Goal: Task Accomplishment & Management: Manage account settings

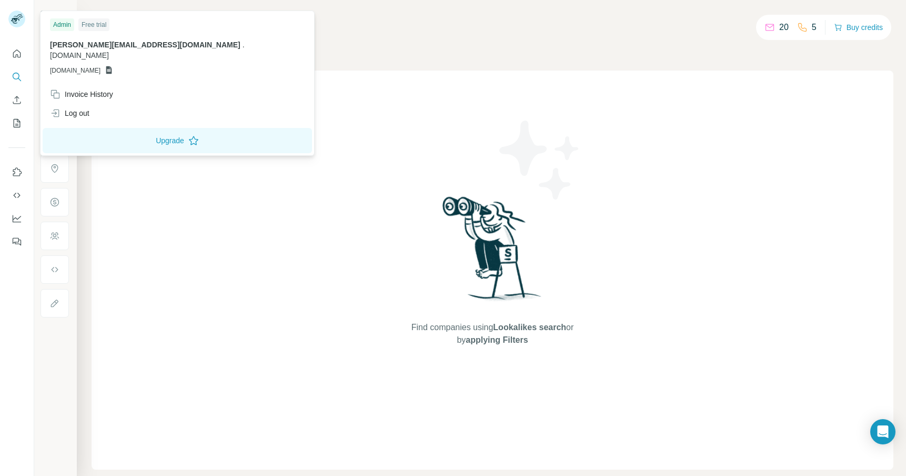
click at [14, 14] on rect at bounding box center [16, 19] width 17 height 17
click at [93, 89] on div "Invoice History" at bounding box center [81, 94] width 63 height 11
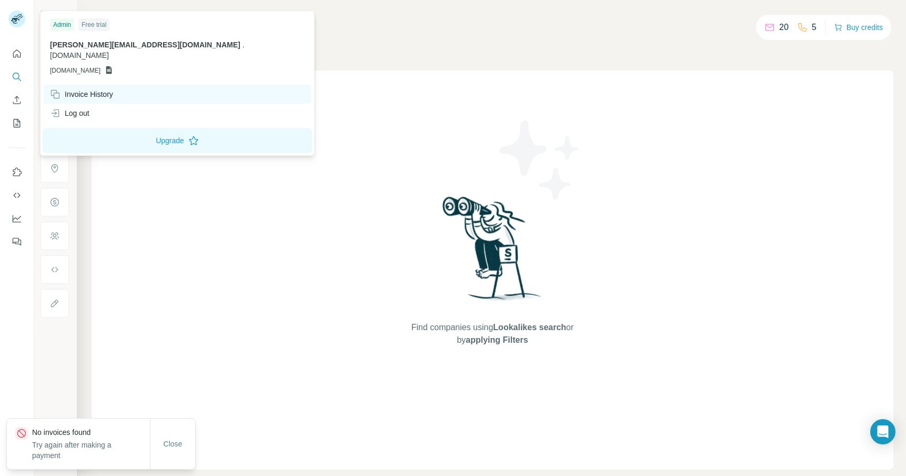
click at [92, 89] on div "Invoice History" at bounding box center [81, 94] width 63 height 11
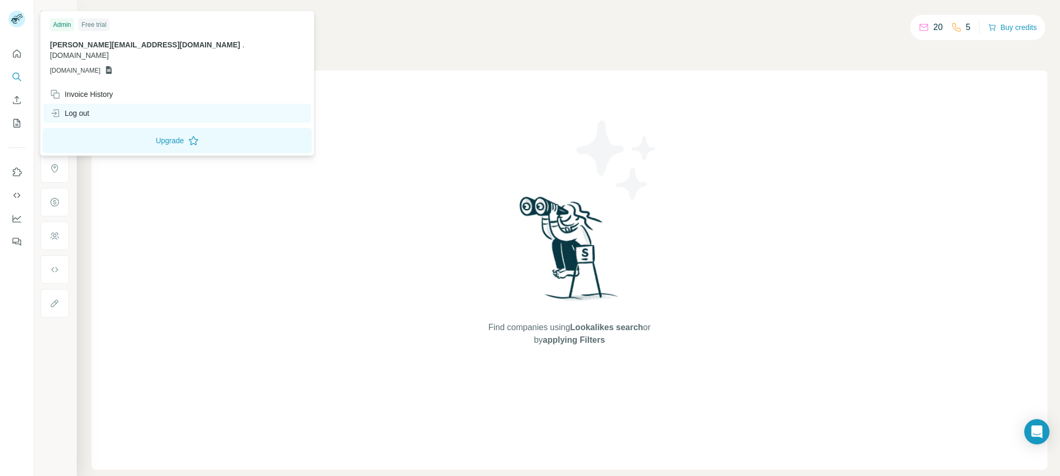
click at [91, 104] on div "Log out" at bounding box center [177, 113] width 267 height 19
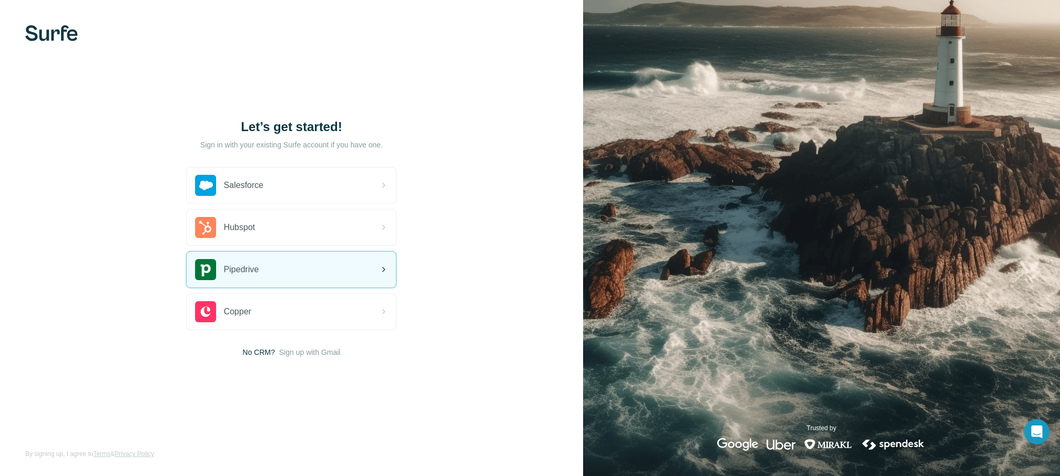
click at [334, 262] on div "Pipedrive" at bounding box center [291, 269] width 209 height 36
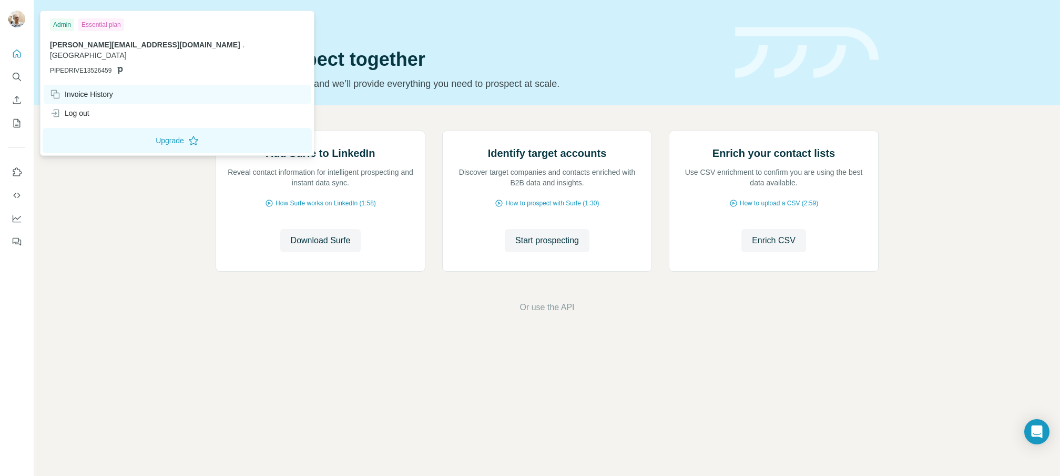
click at [96, 89] on div "Invoice History" at bounding box center [81, 94] width 63 height 11
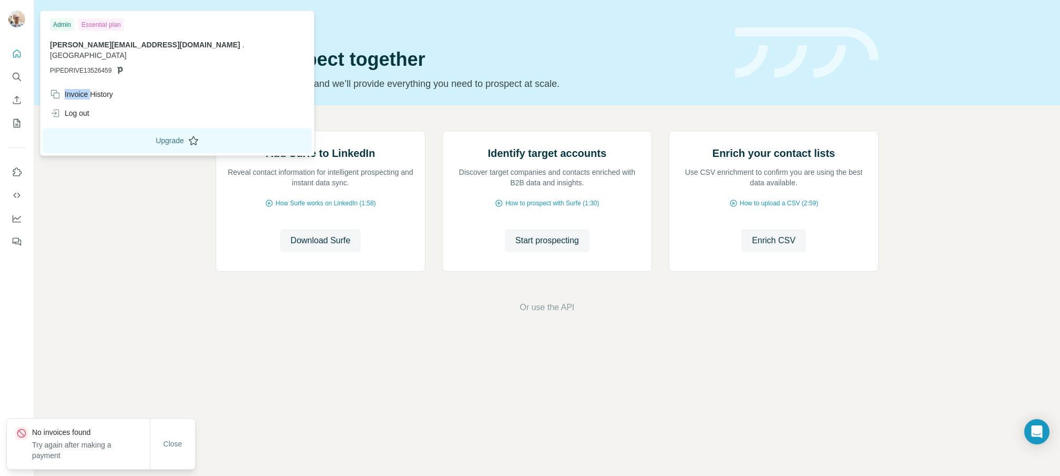
click at [108, 130] on button "Upgrade" at bounding box center [177, 140] width 269 height 25
click at [17, 18] on img at bounding box center [16, 19] width 17 height 17
click at [104, 22] on div "Essential plan" at bounding box center [101, 24] width 46 height 13
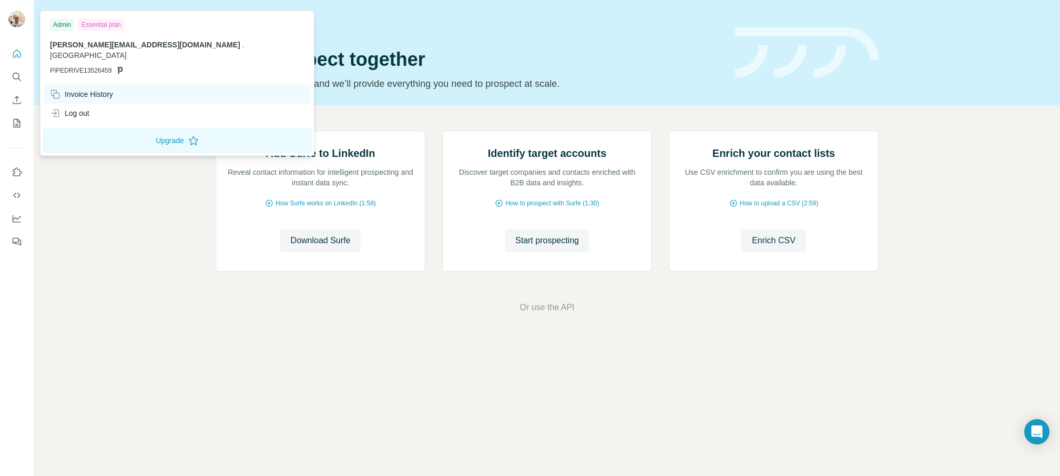
click at [77, 89] on div "Invoice History" at bounding box center [81, 94] width 63 height 11
click at [110, 302] on div "Add Surfe to LinkedIn Reveal contact information for intelligent prospecting an…" at bounding box center [547, 222] width 1026 height 234
click at [14, 22] on img at bounding box center [16, 19] width 17 height 17
click at [83, 108] on div "Log out" at bounding box center [69, 113] width 39 height 11
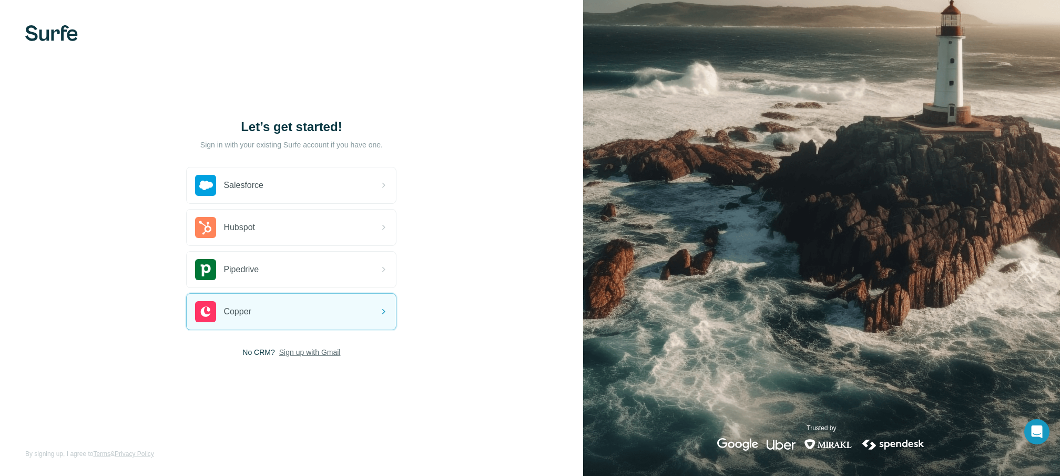
click at [330, 353] on span "Sign up with Gmail" at bounding box center [310, 352] width 62 height 11
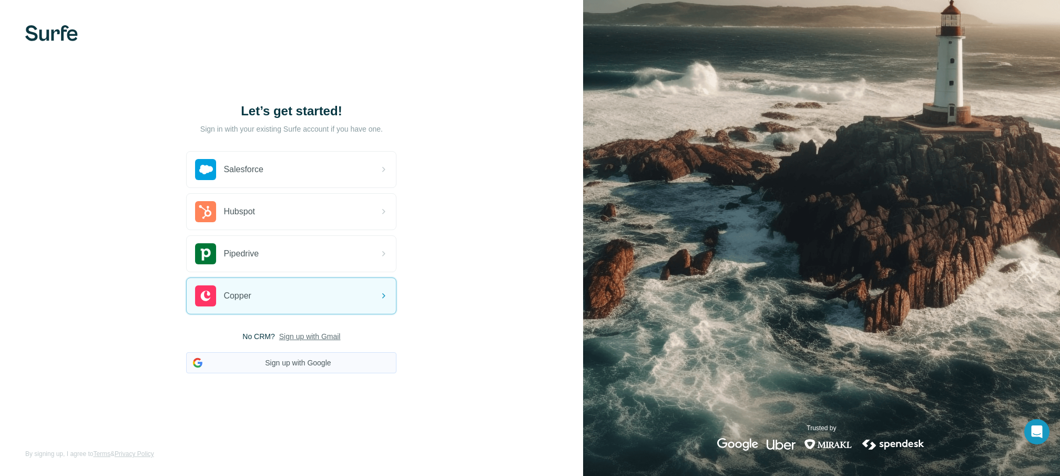
click at [277, 361] on button "Sign up with Google" at bounding box center [291, 362] width 210 height 21
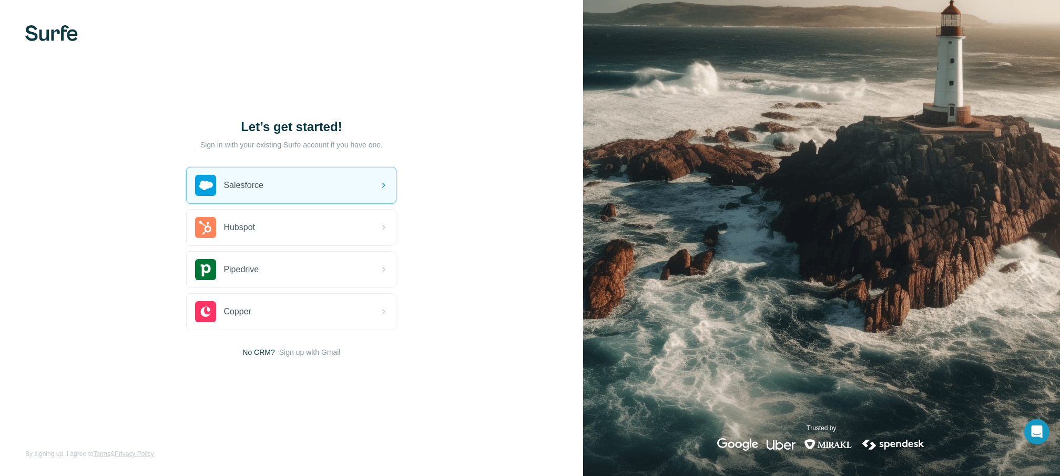
click at [104, 157] on div "Let’s get started! Sign in with your existing Surfe account if you have one. Sa…" at bounding box center [291, 238] width 583 height 476
